Goal: Information Seeking & Learning: Learn about a topic

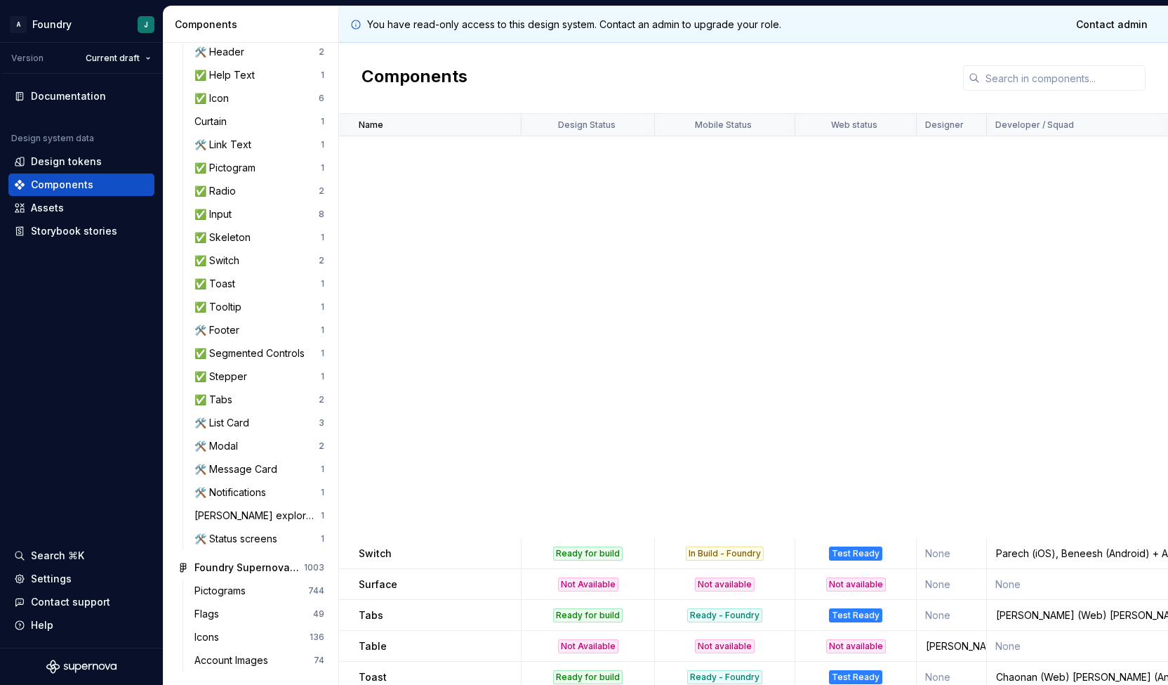
scroll to position [740, 0]
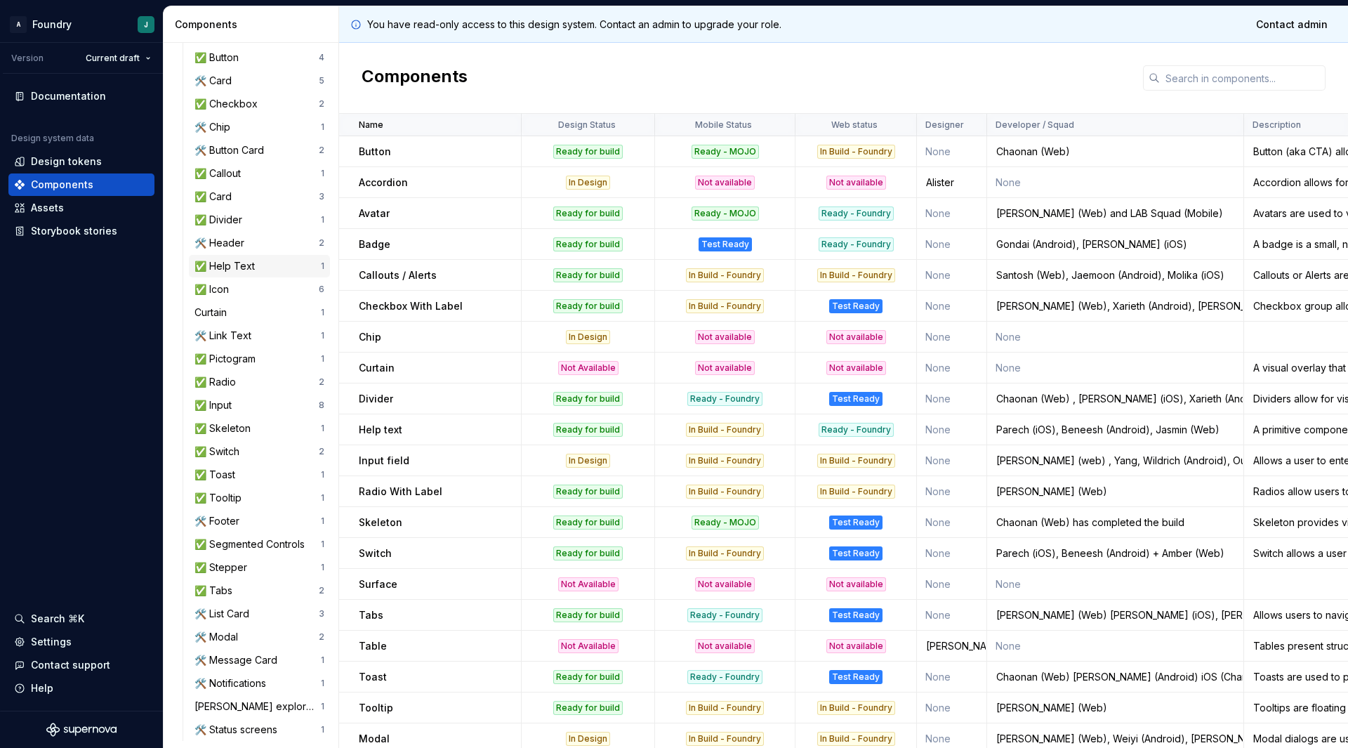
scroll to position [293, 0]
click at [270, 200] on div "✅ Card" at bounding box center [257, 196] width 124 height 14
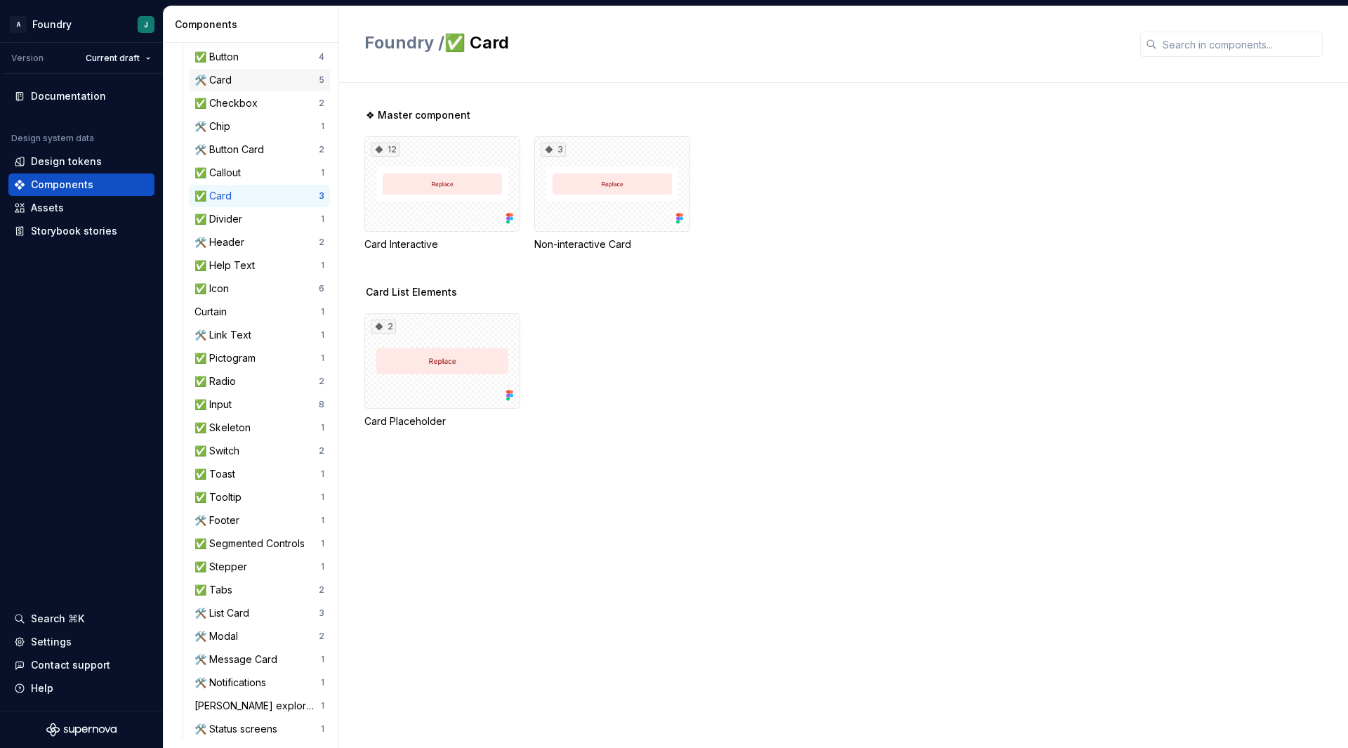
click at [233, 81] on div "🛠️ Card" at bounding box center [216, 80] width 43 height 14
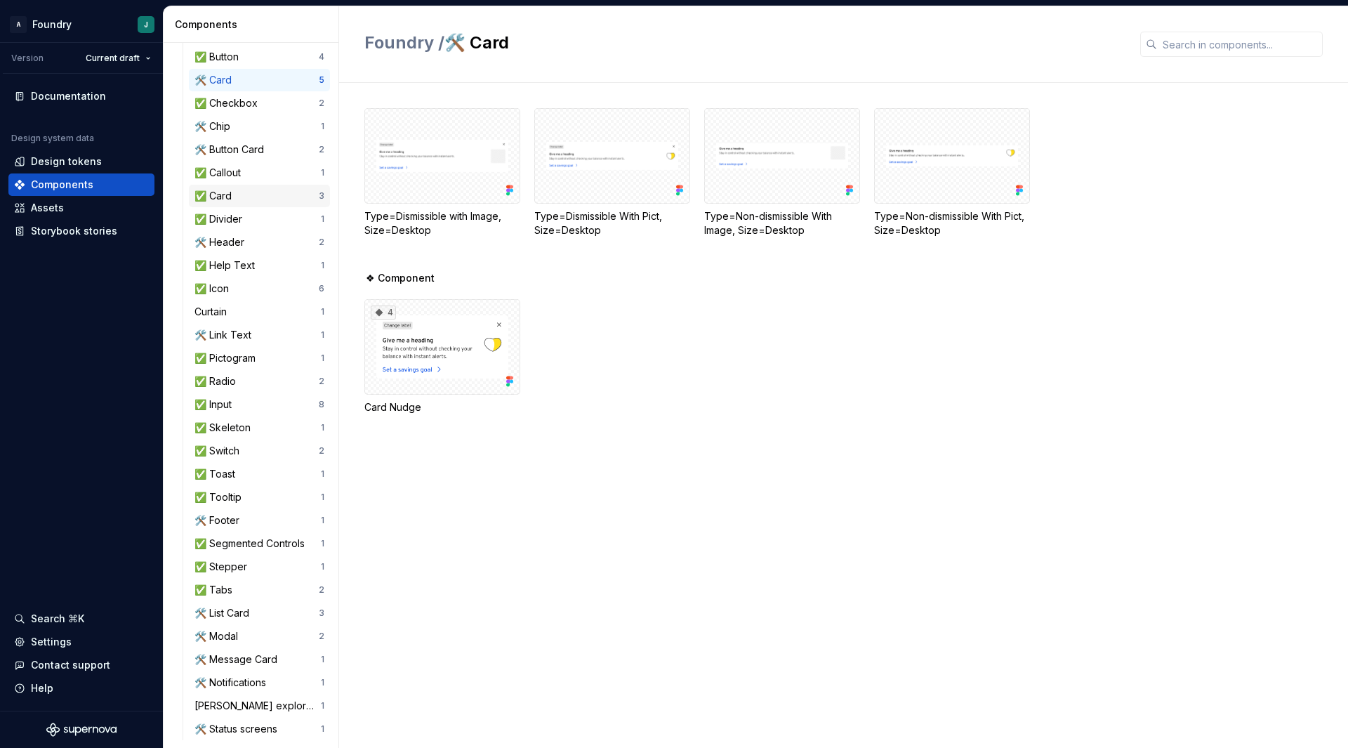
click at [240, 193] on div "✅ Card" at bounding box center [257, 196] width 124 height 14
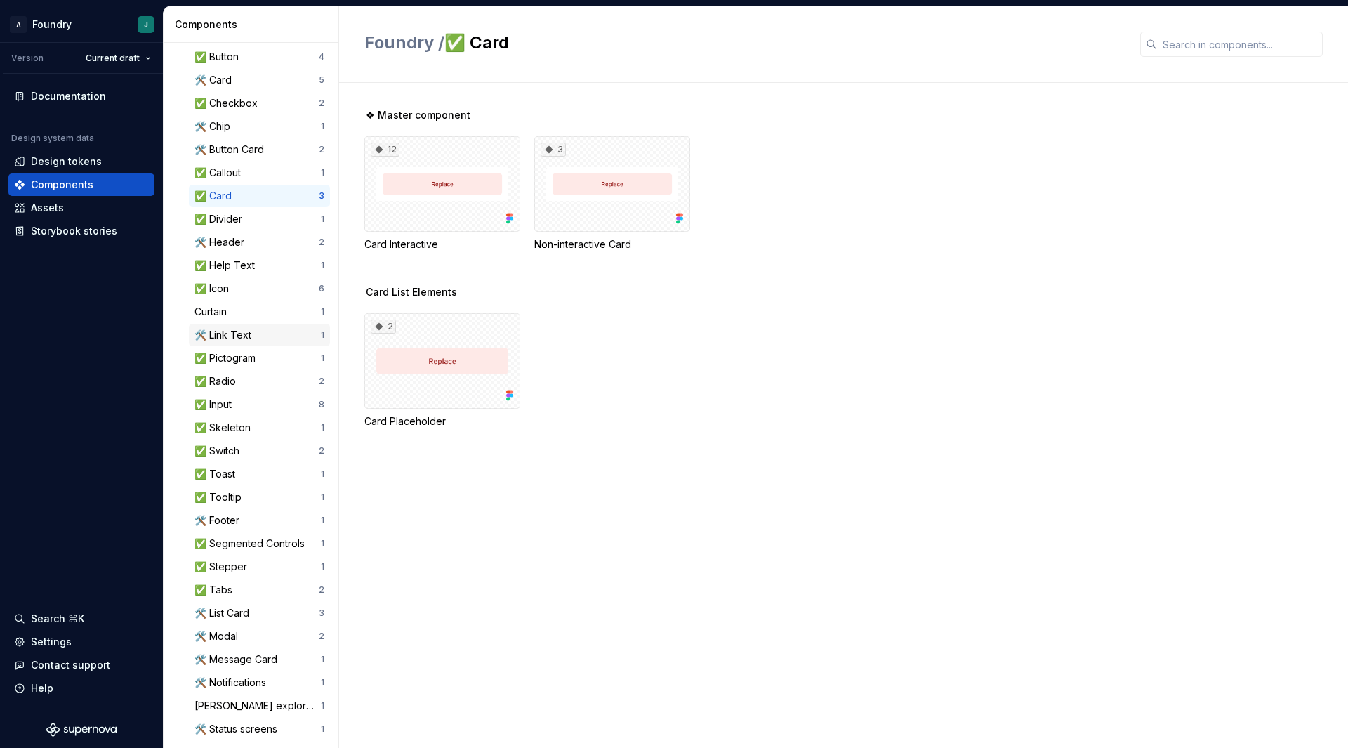
click at [277, 338] on div "🛠️ Link Text" at bounding box center [258, 335] width 126 height 14
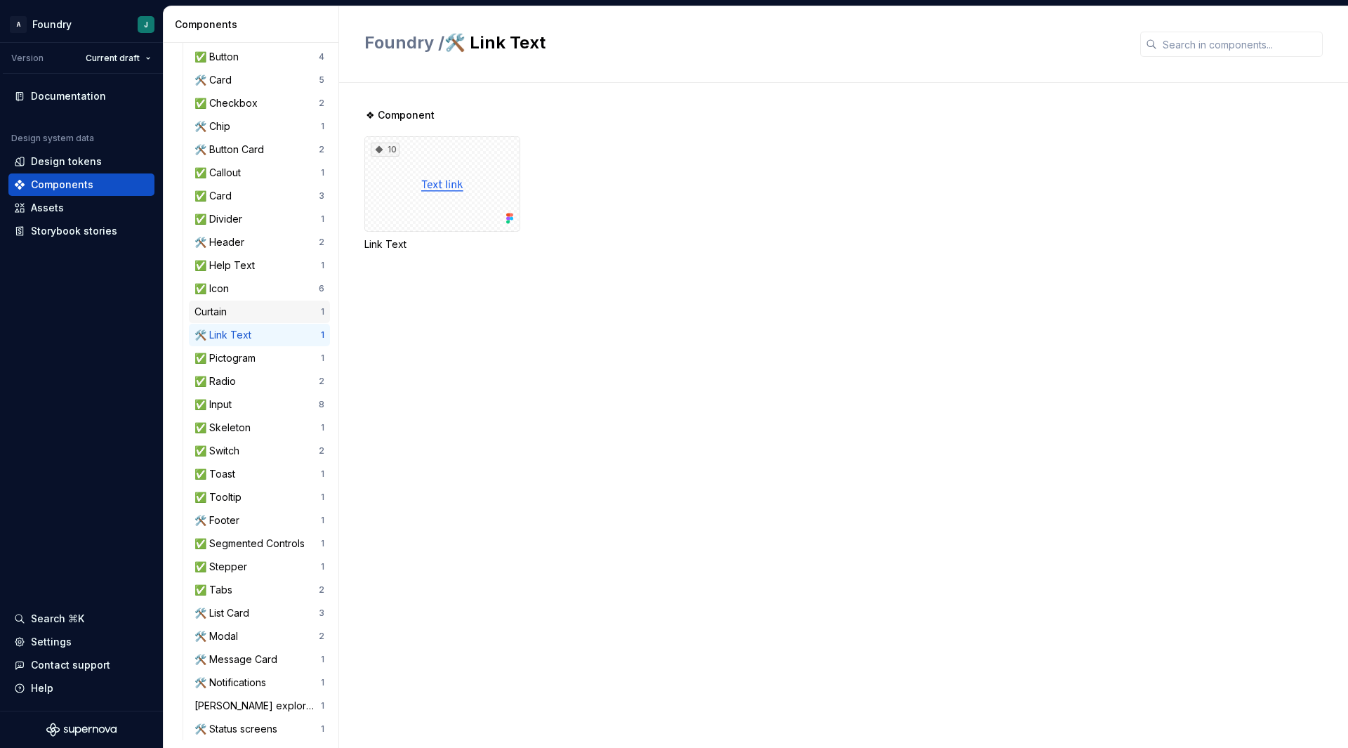
click at [258, 313] on div "Curtain" at bounding box center [258, 312] width 126 height 14
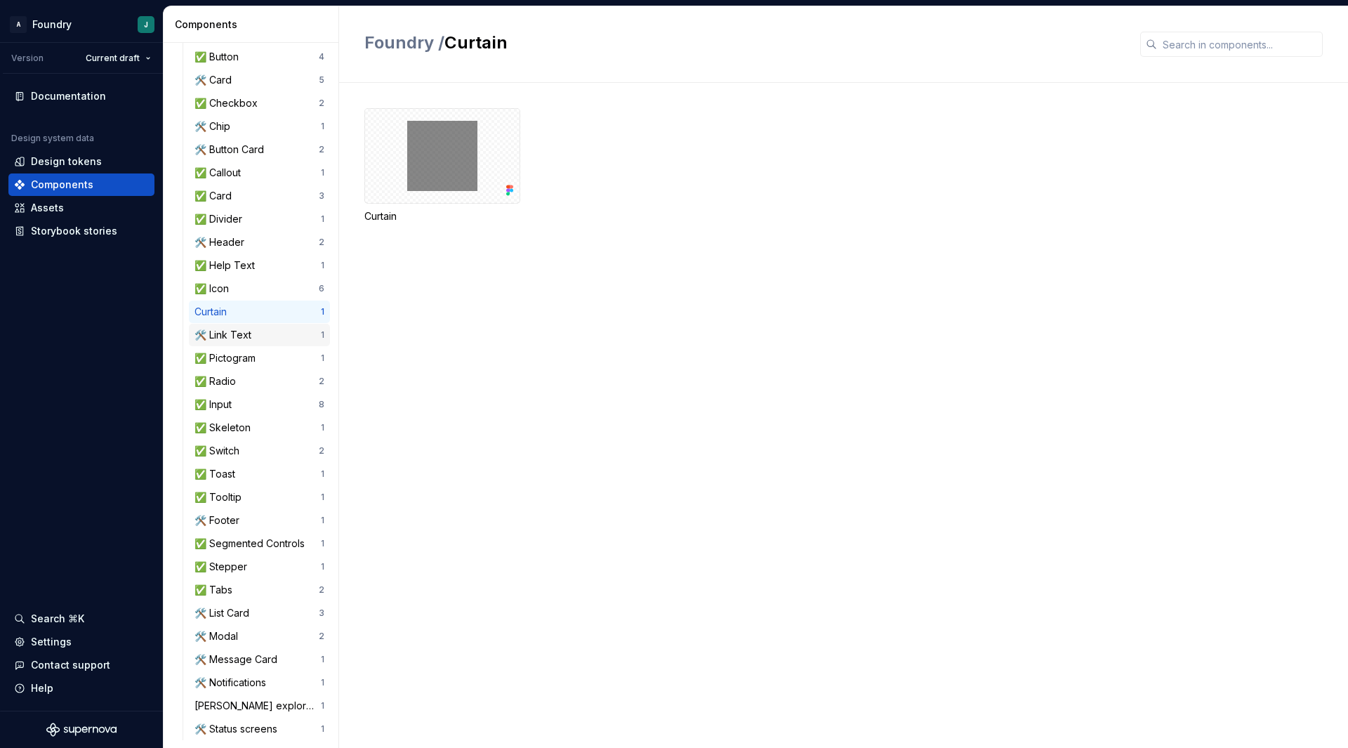
click at [256, 337] on div "🛠️ Link Text" at bounding box center [226, 335] width 62 height 14
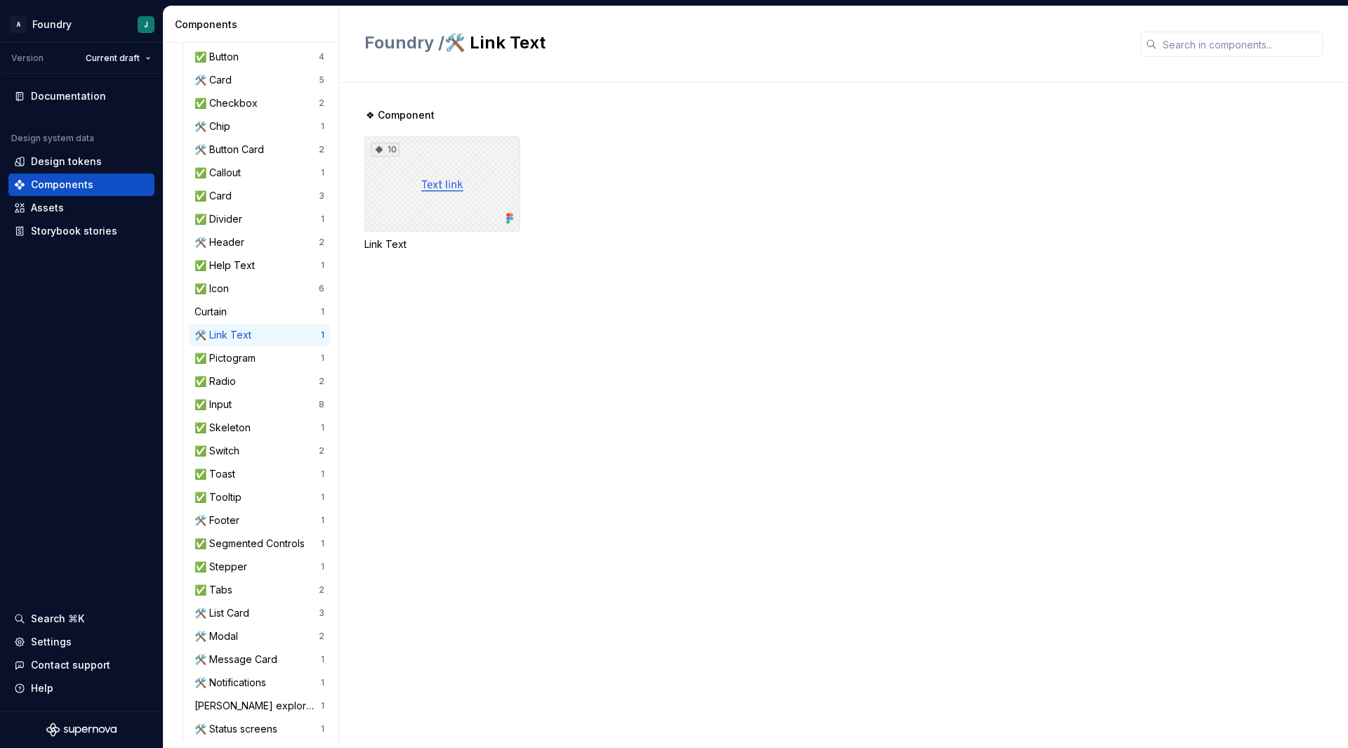
click at [499, 184] on div "10" at bounding box center [442, 183] width 156 height 95
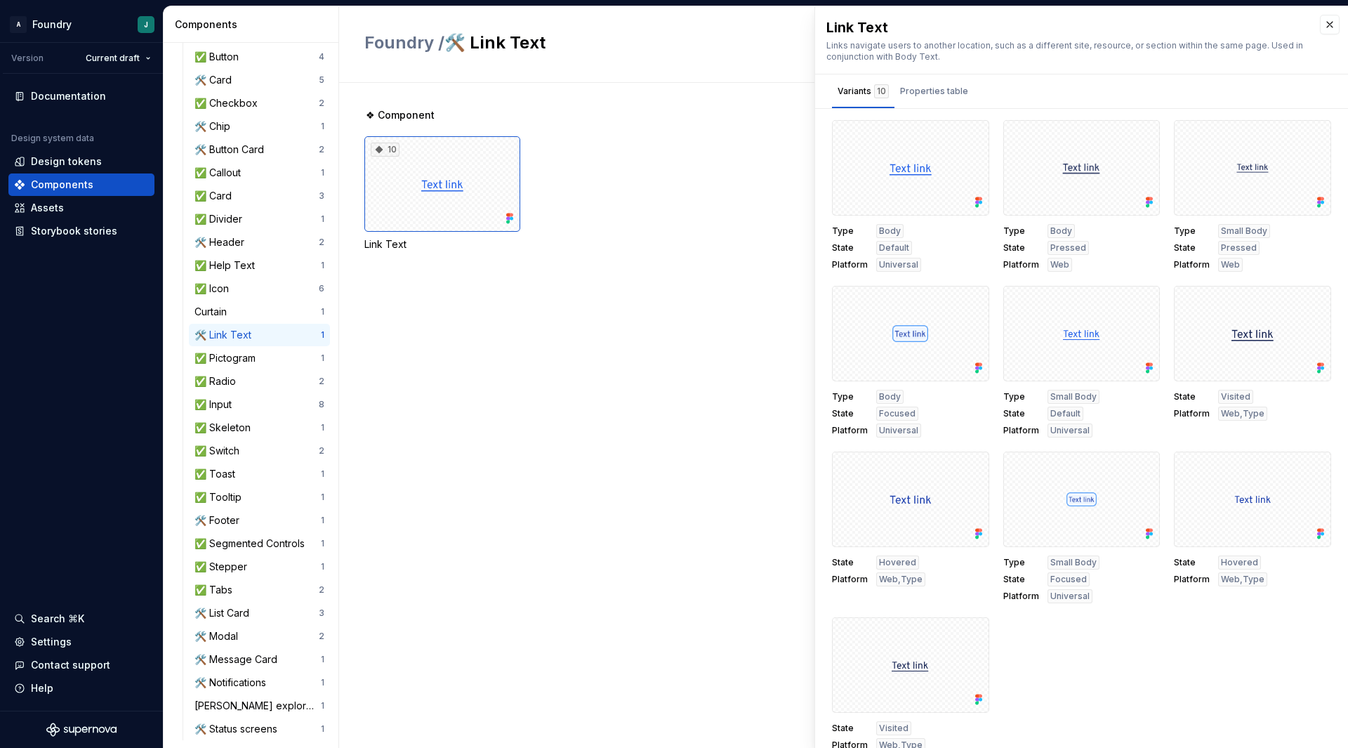
click at [1135, 640] on div "Type Body State Default Platform Universal Type Body State Pressed Platform Web…" at bounding box center [1081, 436] width 499 height 632
click at [666, 496] on div "❖ Component 10 Link Text" at bounding box center [856, 415] width 984 height 665
click at [935, 87] on div "Properties table" at bounding box center [934, 91] width 68 height 14
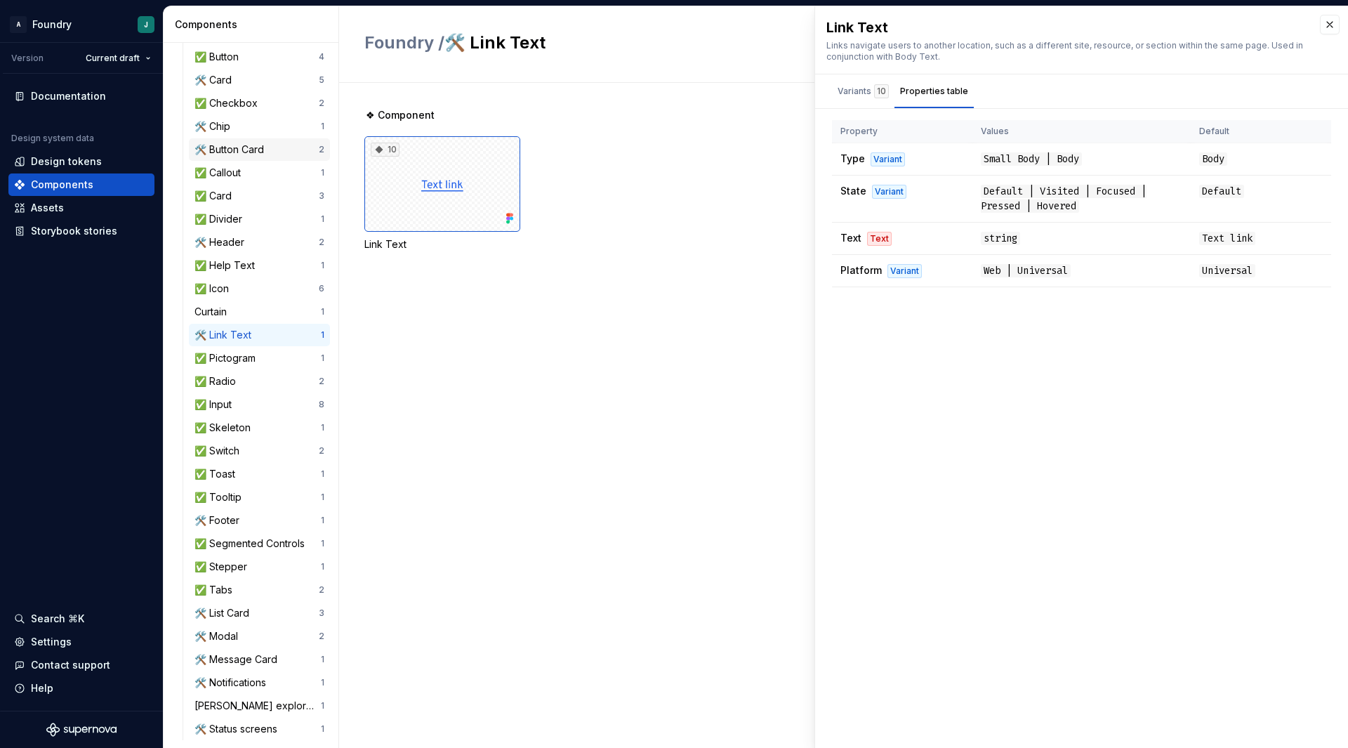
click at [256, 142] on div "🛠️ Button Card 2" at bounding box center [259, 149] width 141 height 22
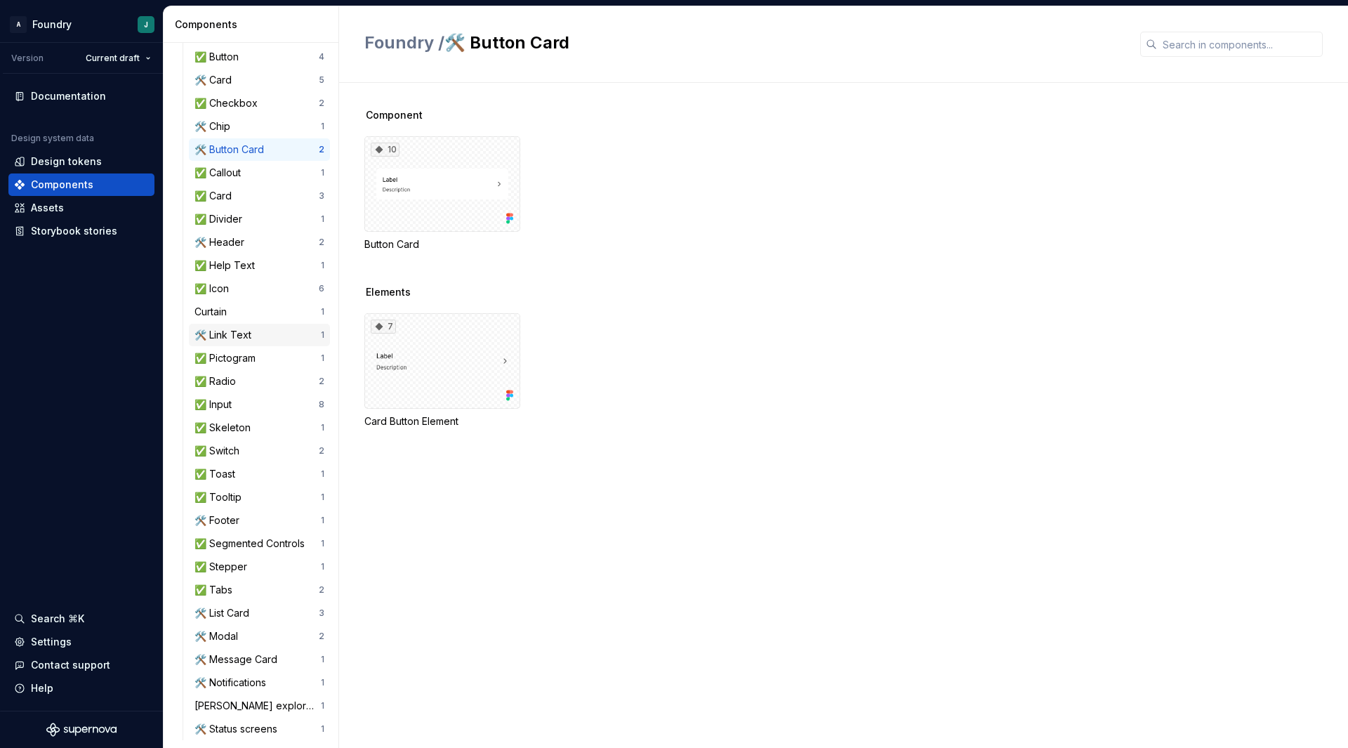
click at [251, 331] on div "🛠️ Link Text" at bounding box center [226, 335] width 62 height 14
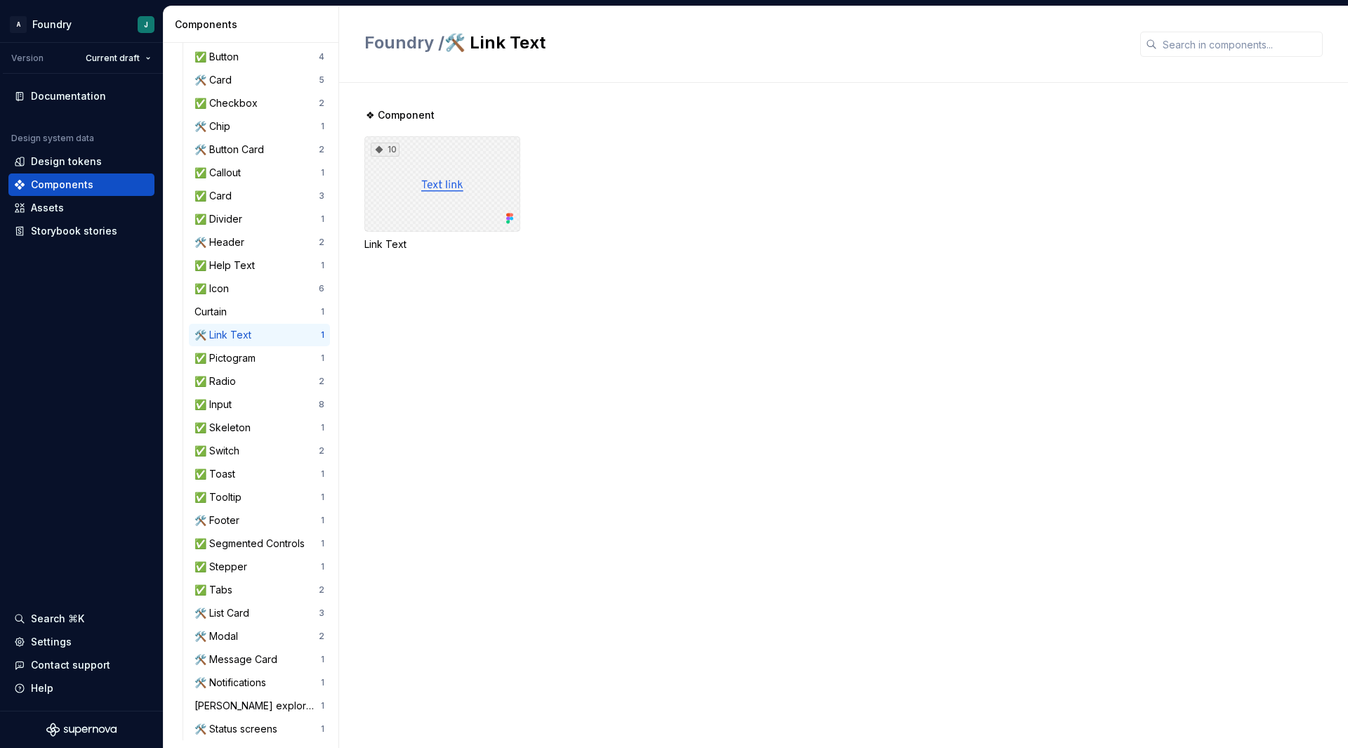
click at [434, 185] on div "10" at bounding box center [442, 183] width 156 height 95
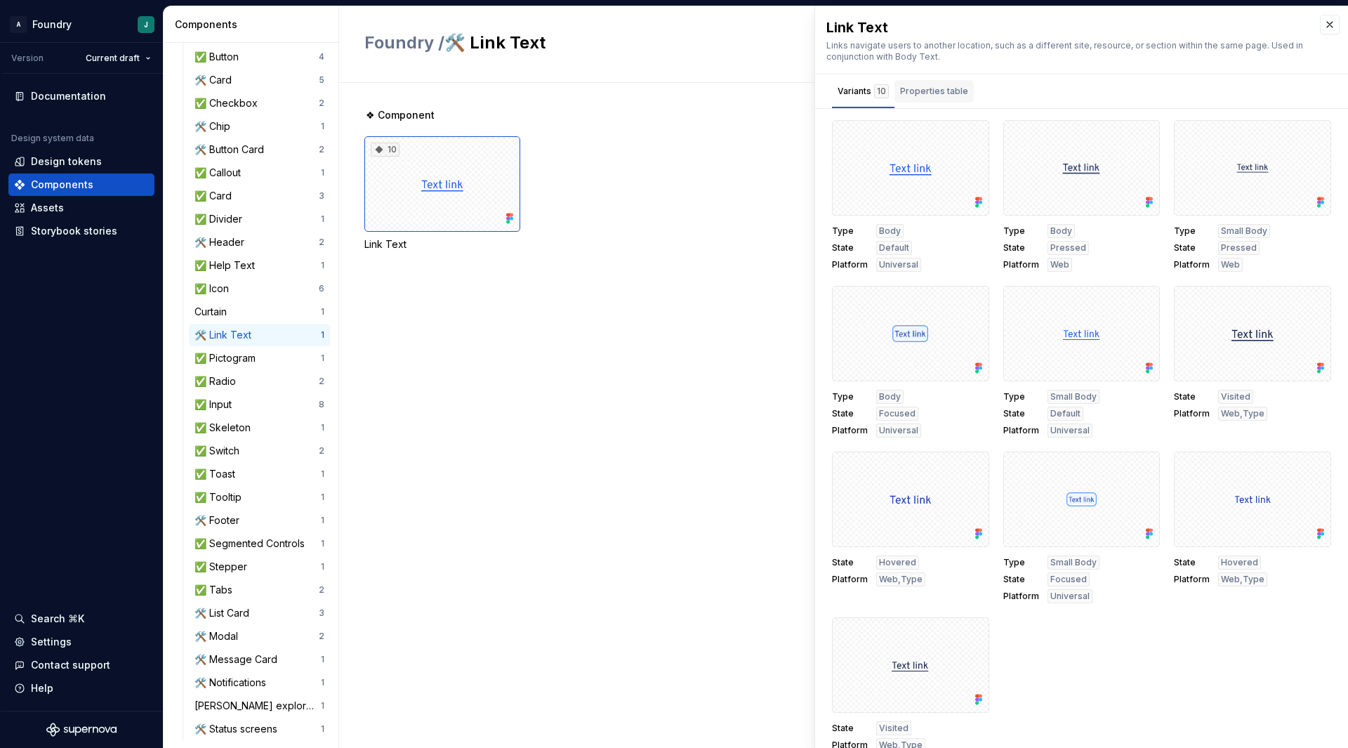
click at [949, 93] on div "Properties table" at bounding box center [934, 91] width 68 height 14
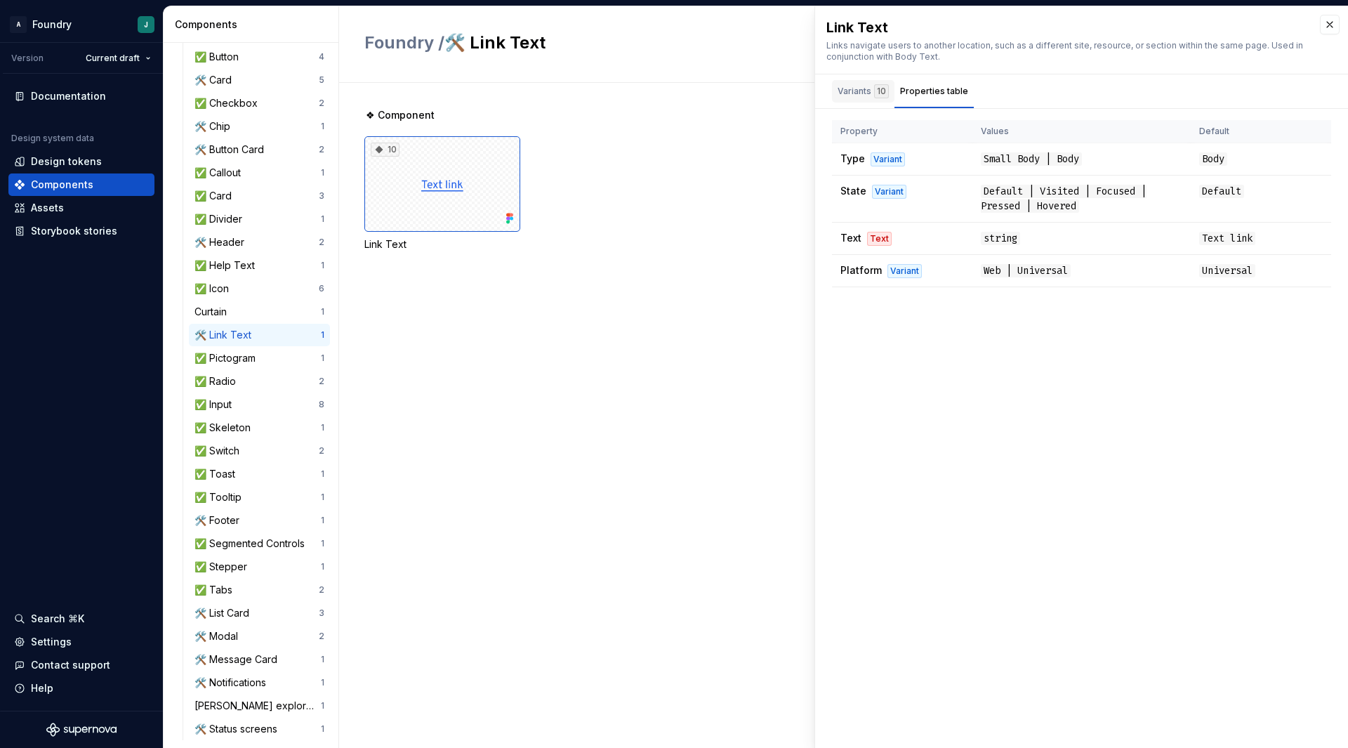
click at [855, 103] on div "Variants 10" at bounding box center [863, 94] width 62 height 28
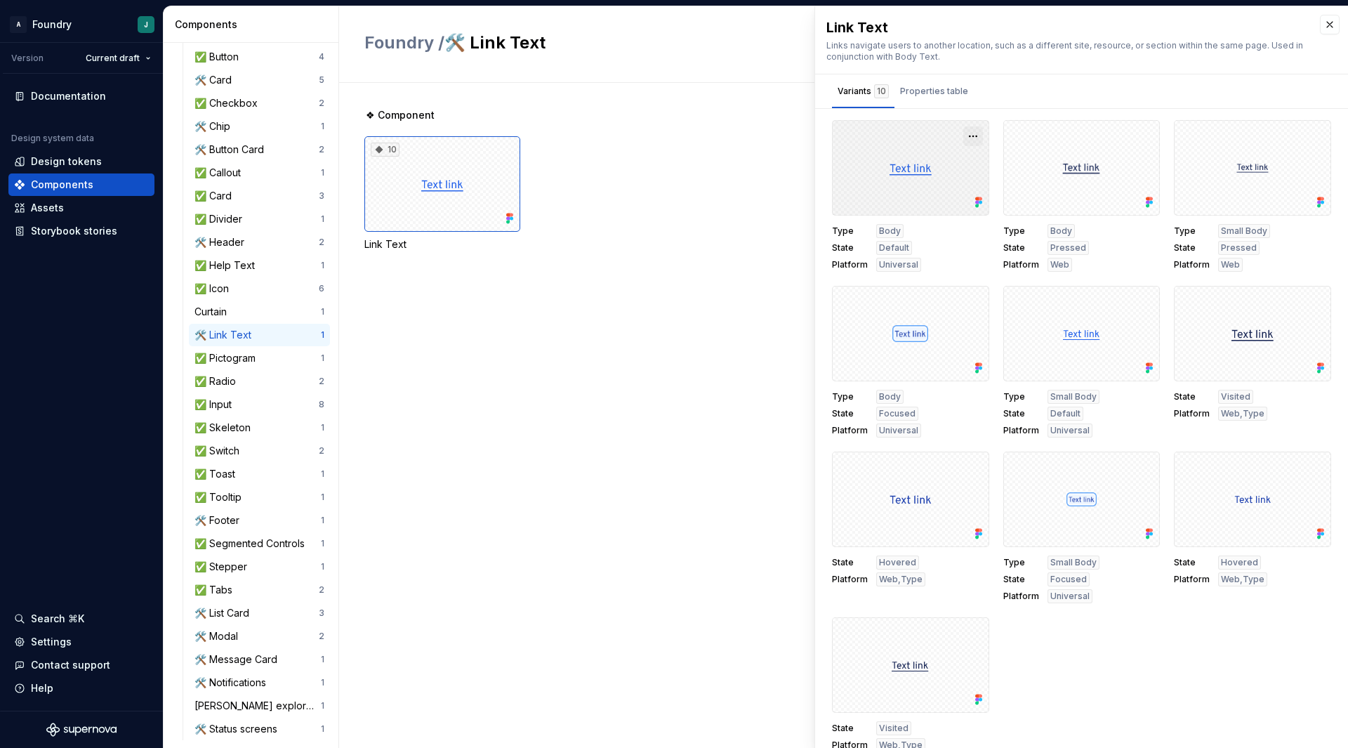
click at [969, 131] on button "button" at bounding box center [973, 136] width 20 height 20
click at [923, 169] on div "Open in Figma" at bounding box center [921, 178] width 91 height 42
click at [122, 60] on html "A Foundry J Version Current draft Documentation Design system data Design token…" at bounding box center [674, 374] width 1348 height 748
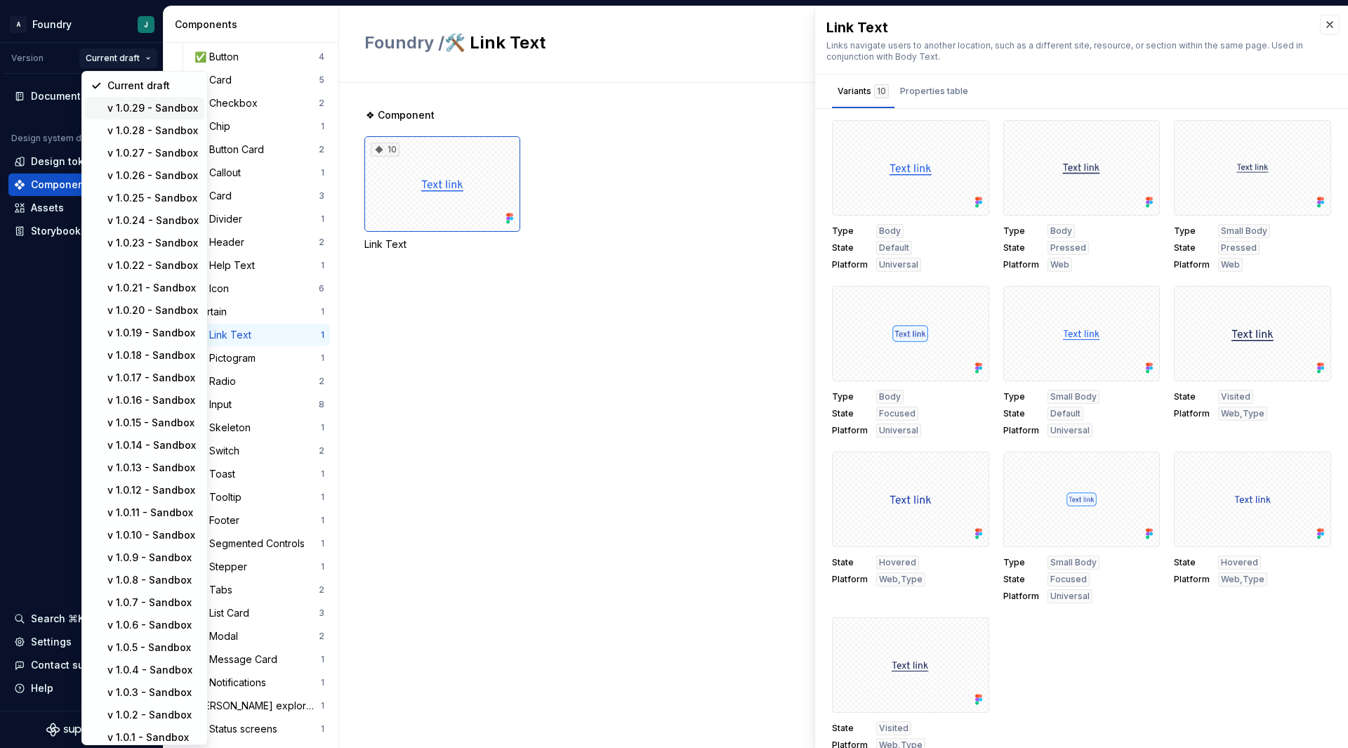
click at [133, 103] on div "v 1.0.29 - Sandbox" at bounding box center [152, 108] width 91 height 14
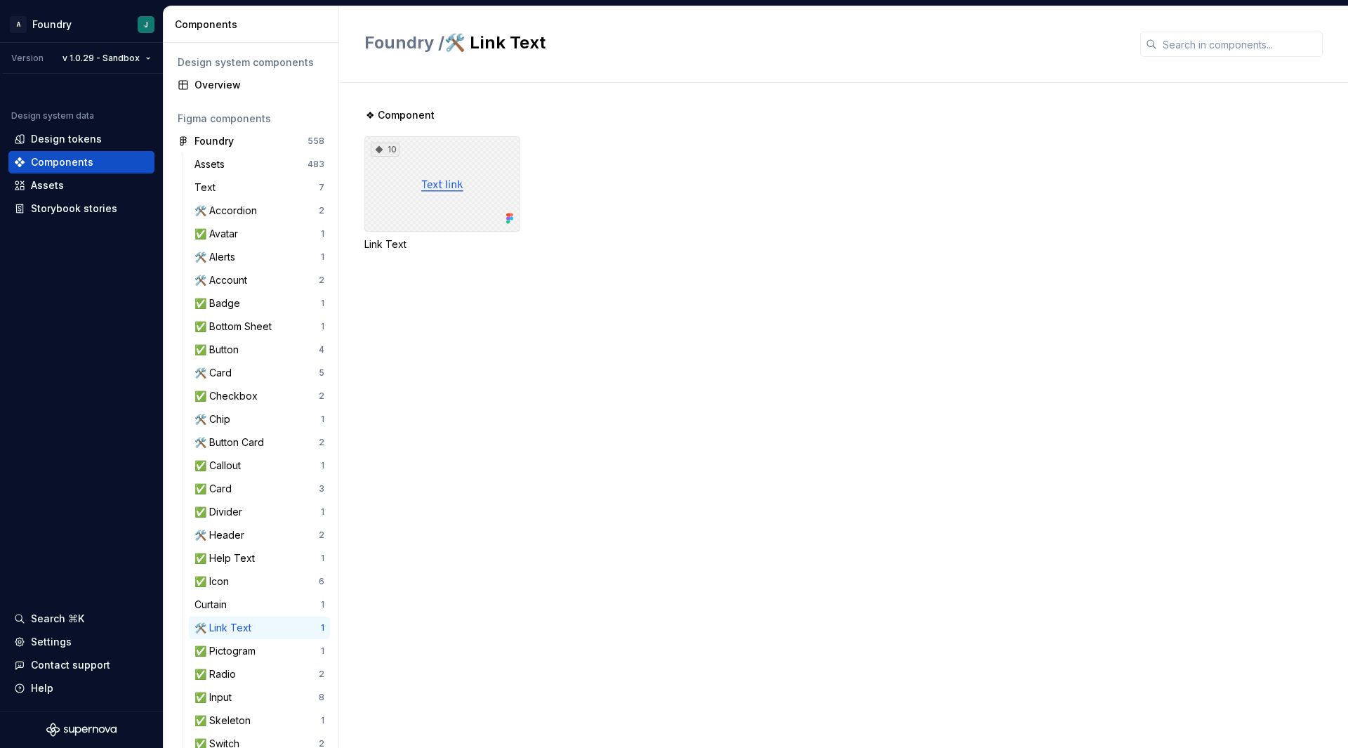
click at [480, 196] on div "10" at bounding box center [442, 183] width 156 height 95
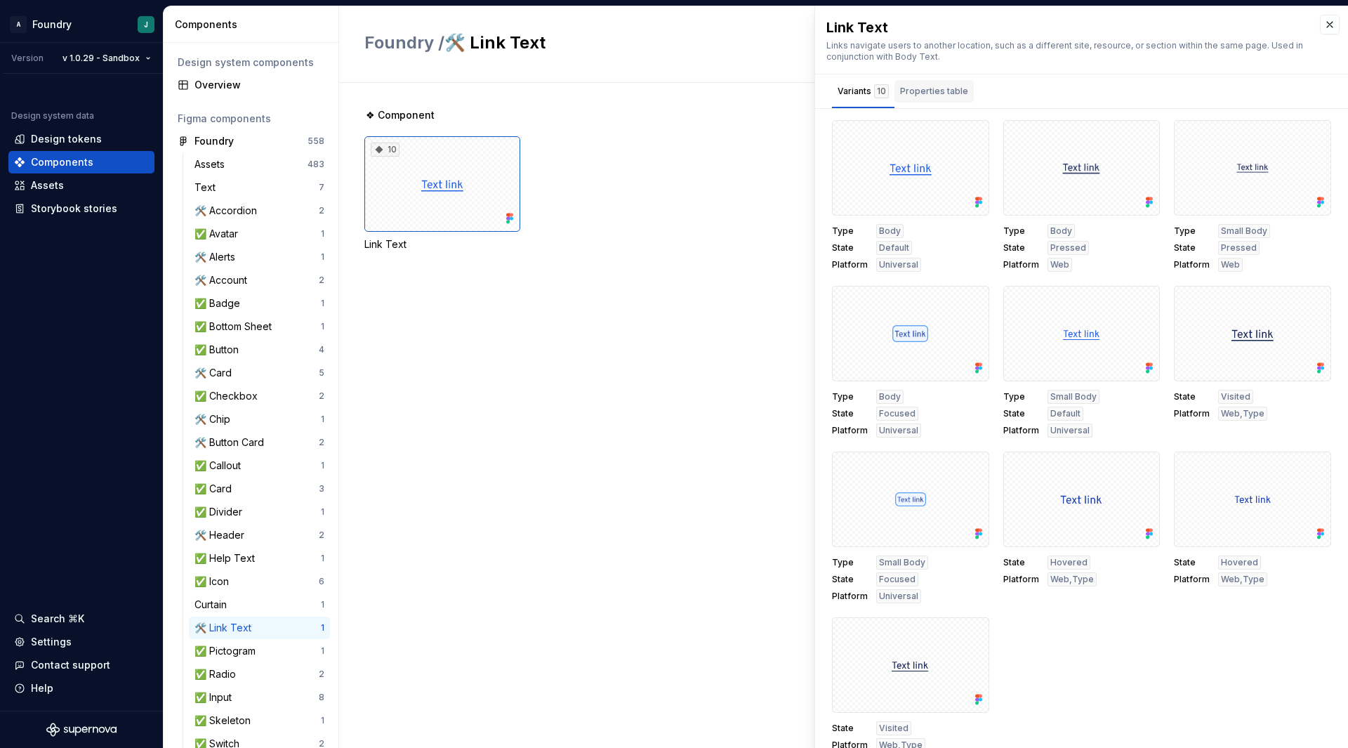
click at [951, 93] on div "Properties table" at bounding box center [934, 91] width 68 height 14
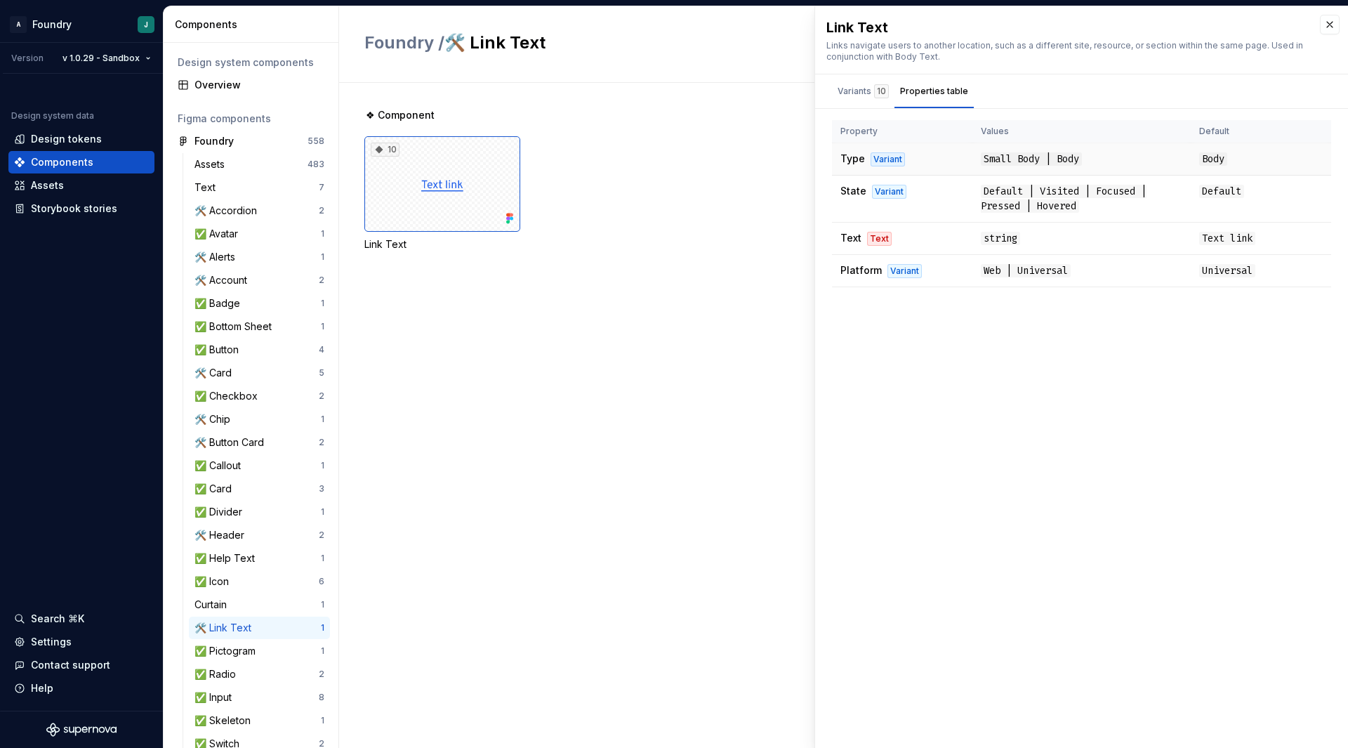
click at [985, 165] on span "Small Body | Body" at bounding box center [1031, 158] width 101 height 13
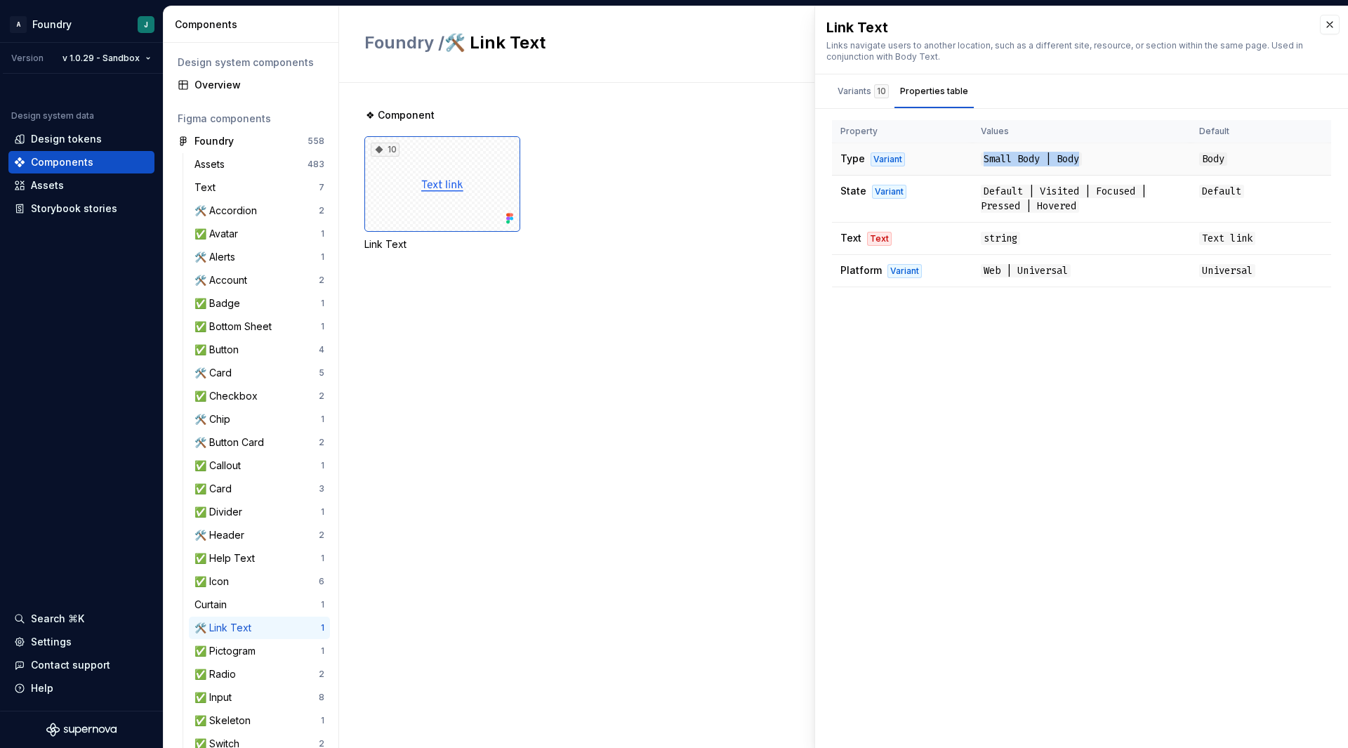
click at [985, 165] on span "Small Body | Body" at bounding box center [1031, 158] width 101 height 13
click at [1001, 189] on span "Default | Visited | Focused | Pressed | Hovered" at bounding box center [1064, 199] width 166 height 28
